Goal: Transaction & Acquisition: Purchase product/service

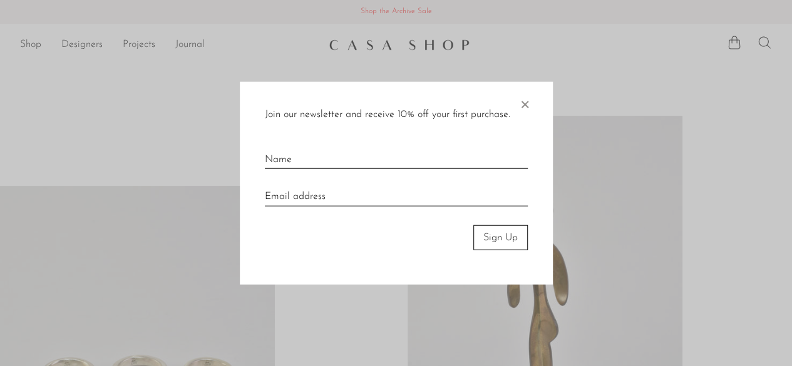
click at [330, 169] on input "text" at bounding box center [396, 155] width 263 height 28
type input "LIBI"
type input "libibalass9@gmail.com"
click at [513, 240] on button "Sign Up" at bounding box center [500, 237] width 54 height 25
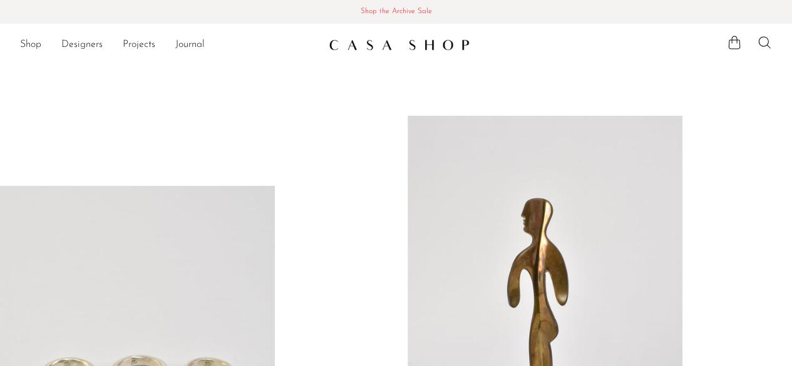
click at [426, 11] on span "Shop the Archive Sale" at bounding box center [396, 12] width 772 height 14
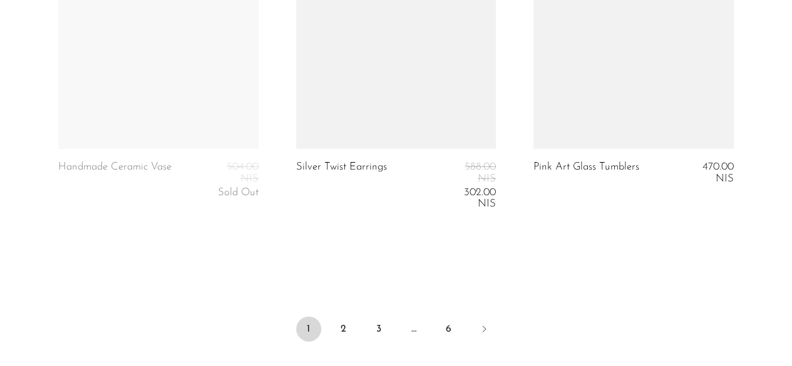
scroll to position [4319, 0]
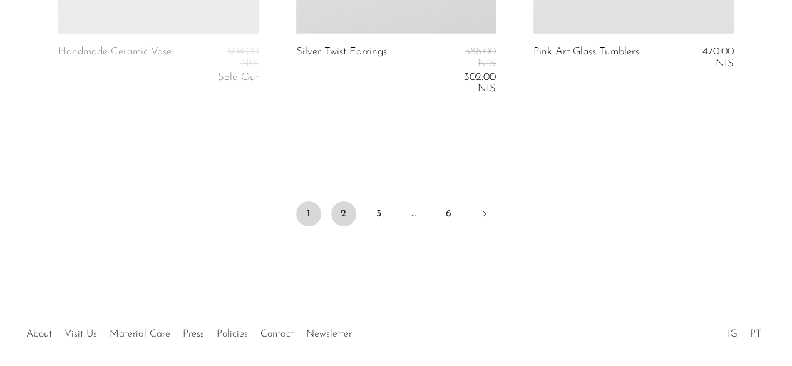
click at [342, 202] on link "2" at bounding box center [343, 214] width 25 height 25
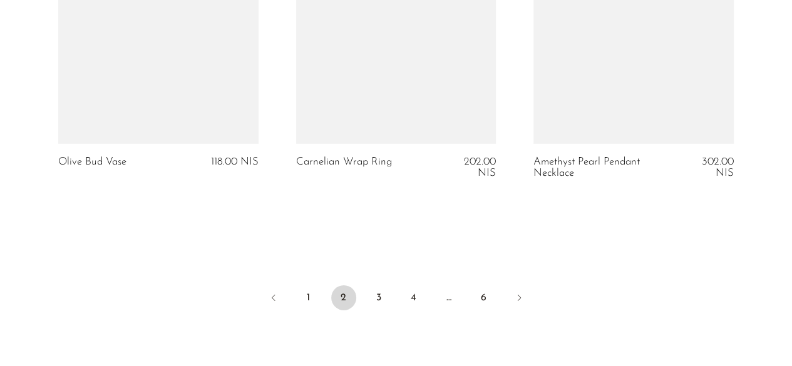
scroll to position [4344, 0]
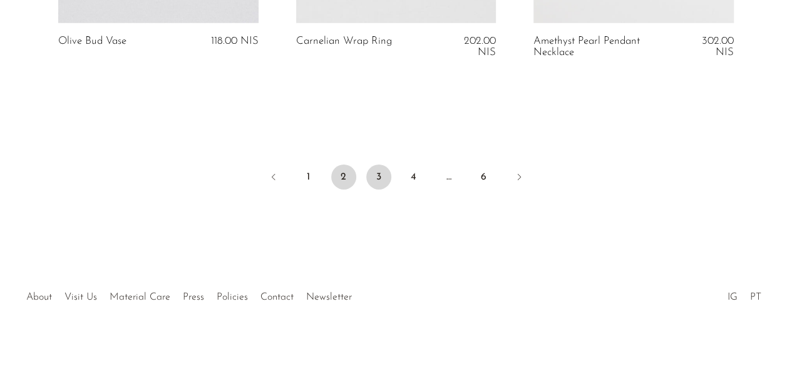
click at [369, 165] on link "3" at bounding box center [378, 177] width 25 height 25
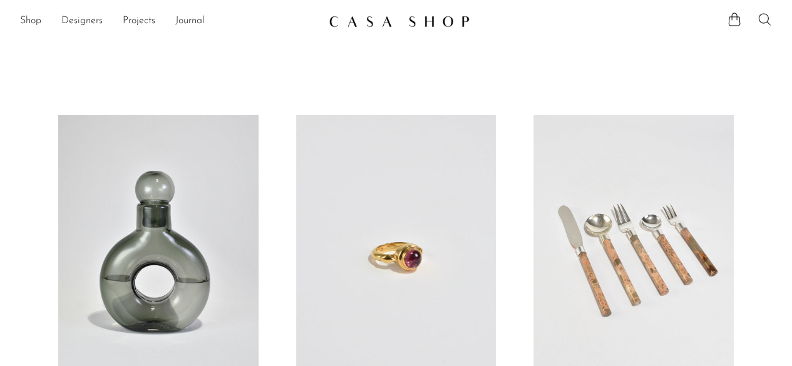
click at [168, 193] on link at bounding box center [158, 255] width 200 height 280
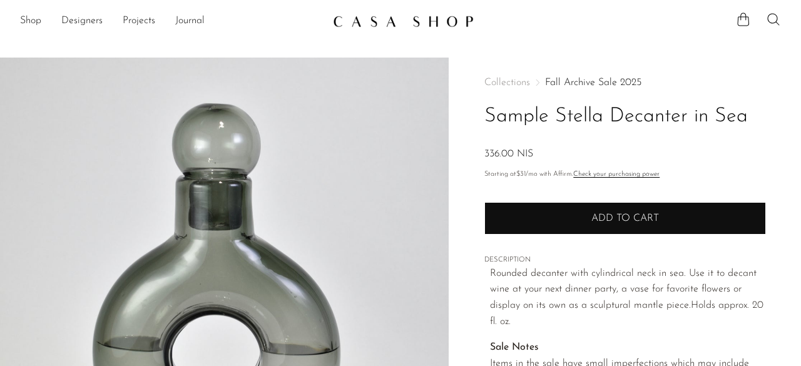
click at [618, 208] on button "Add to cart" at bounding box center [625, 218] width 282 height 33
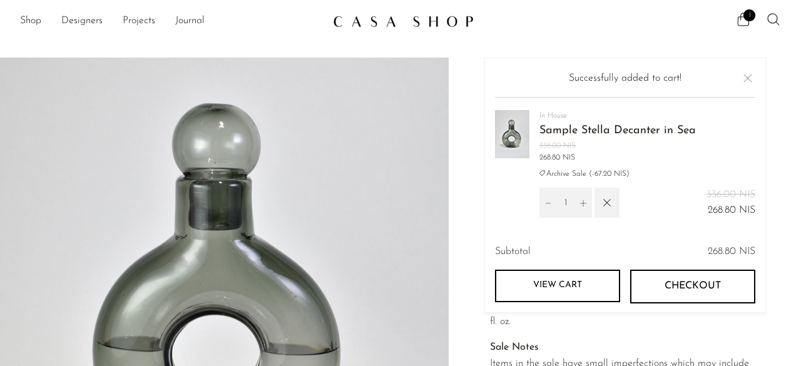
click at [689, 276] on button "Checkout" at bounding box center [692, 287] width 125 height 34
